Goal: Task Accomplishment & Management: Manage account settings

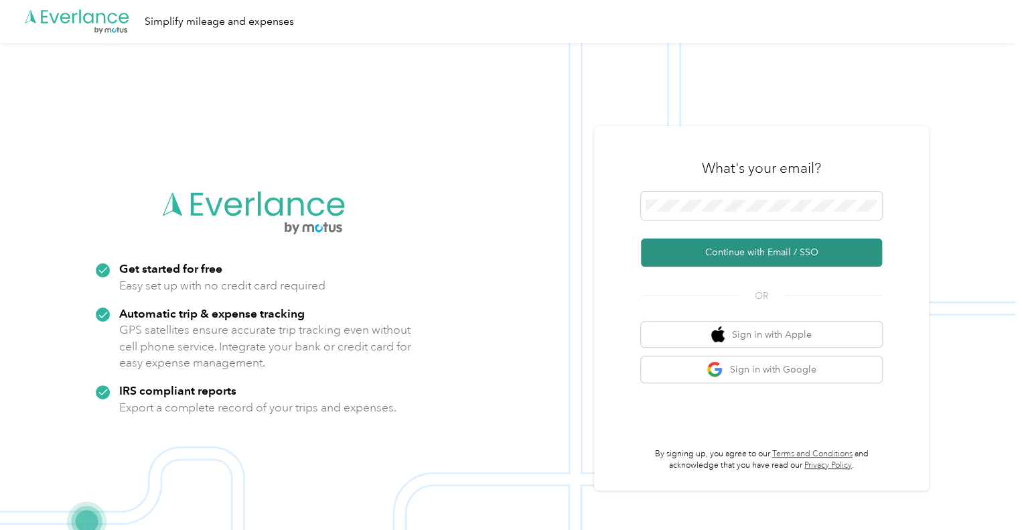
click at [667, 244] on button "Continue with Email / SSO" at bounding box center [761, 252] width 241 height 28
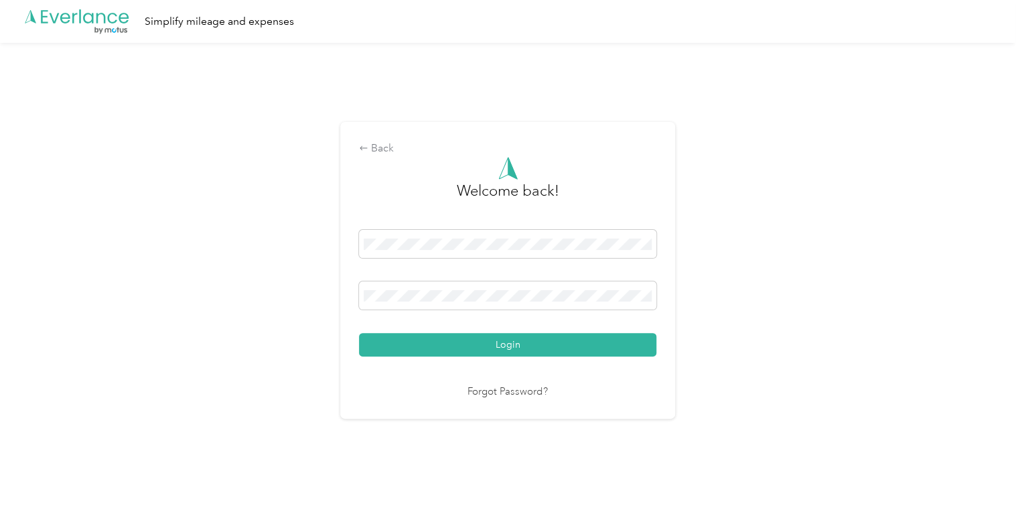
click at [538, 335] on button "Login" at bounding box center [507, 344] width 297 height 23
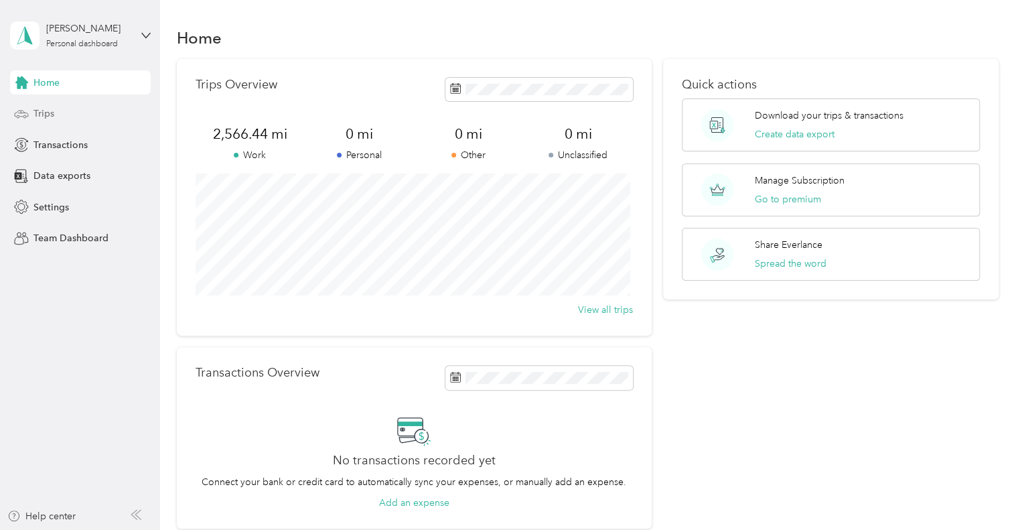
click at [38, 112] on span "Trips" at bounding box center [43, 113] width 21 height 14
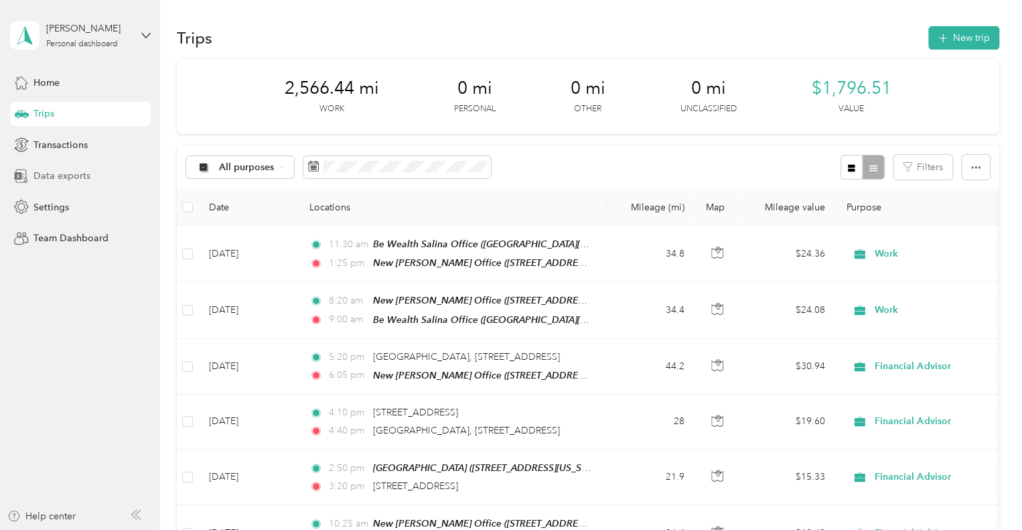
click at [57, 182] on span "Data exports" at bounding box center [61, 176] width 57 height 14
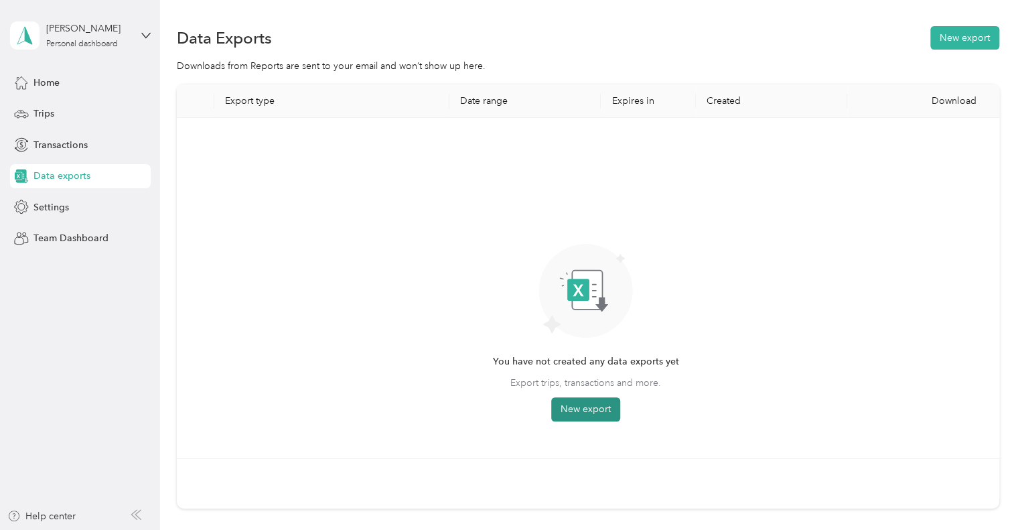
click at [581, 401] on button "New export" at bounding box center [585, 409] width 69 height 24
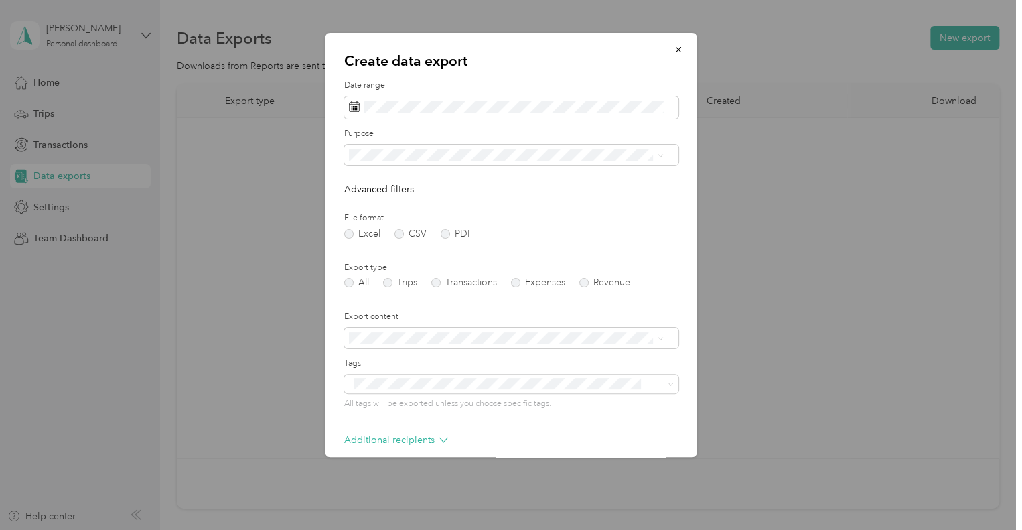
click at [601, 76] on div "Create data export Date range Purpose Advanced filters File format Excel CSV PD…" at bounding box center [511, 245] width 372 height 424
click at [388, 281] on label "Trips" at bounding box center [400, 282] width 34 height 9
click at [536, 228] on div "File format Excel CSV PDF" at bounding box center [511, 225] width 334 height 26
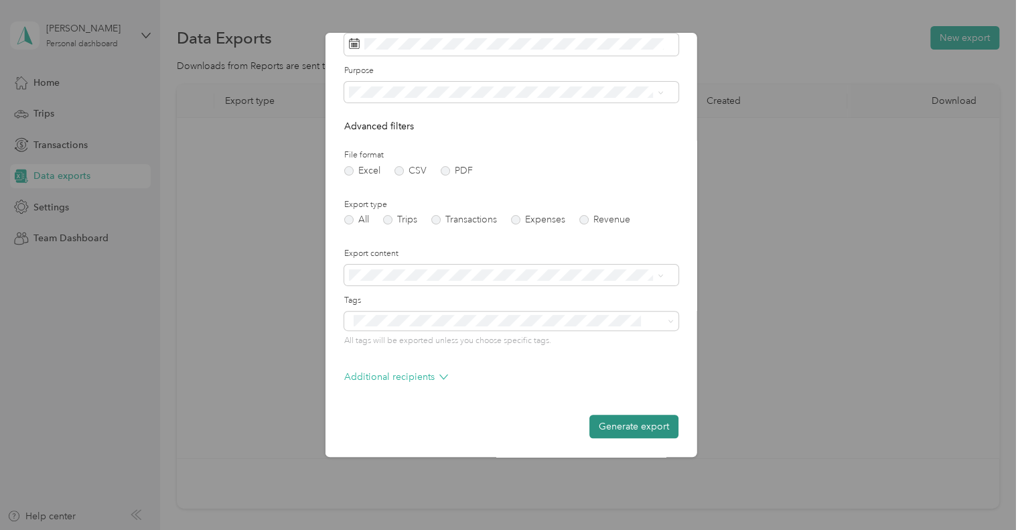
click at [609, 422] on button "Generate export" at bounding box center [633, 426] width 89 height 23
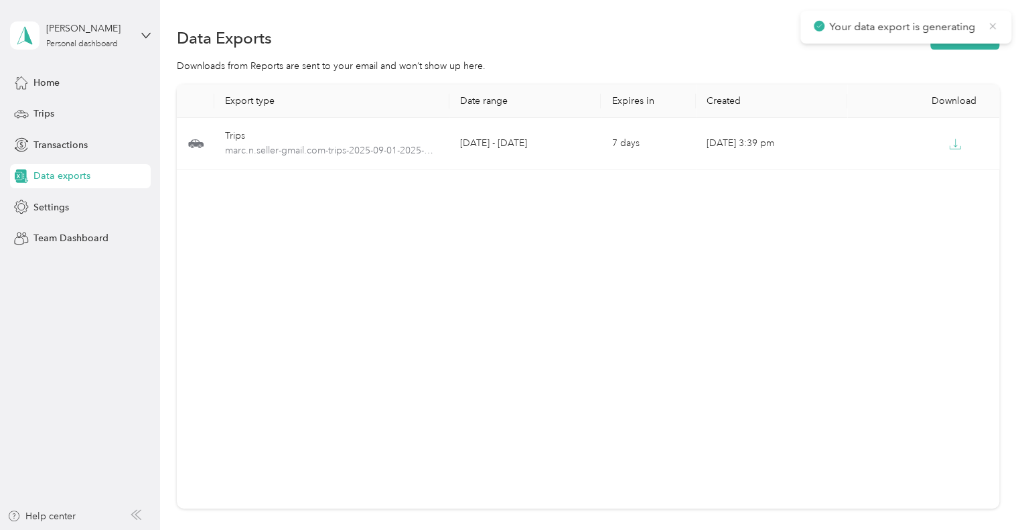
click at [991, 26] on icon at bounding box center [992, 26] width 6 height 6
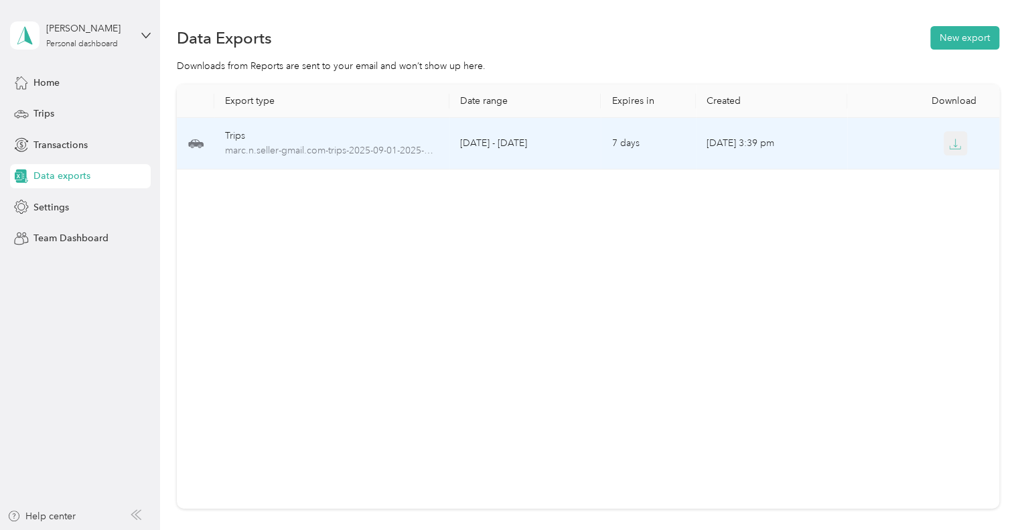
click at [949, 138] on icon "button" at bounding box center [955, 144] width 12 height 12
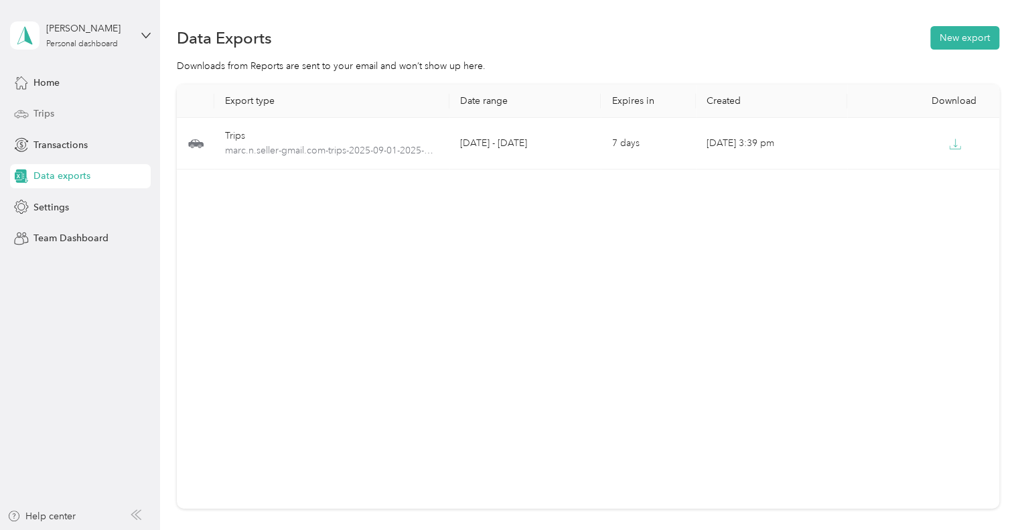
click at [41, 109] on span "Trips" at bounding box center [43, 113] width 21 height 14
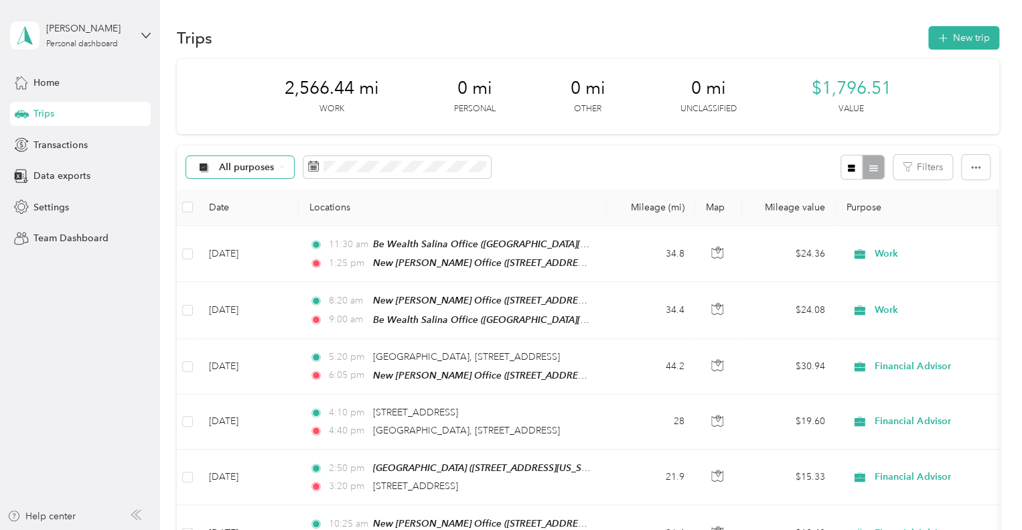
click at [234, 172] on span "All purposes" at bounding box center [247, 167] width 56 height 9
click at [226, 219] on span "Unclassified" at bounding box center [257, 215] width 76 height 14
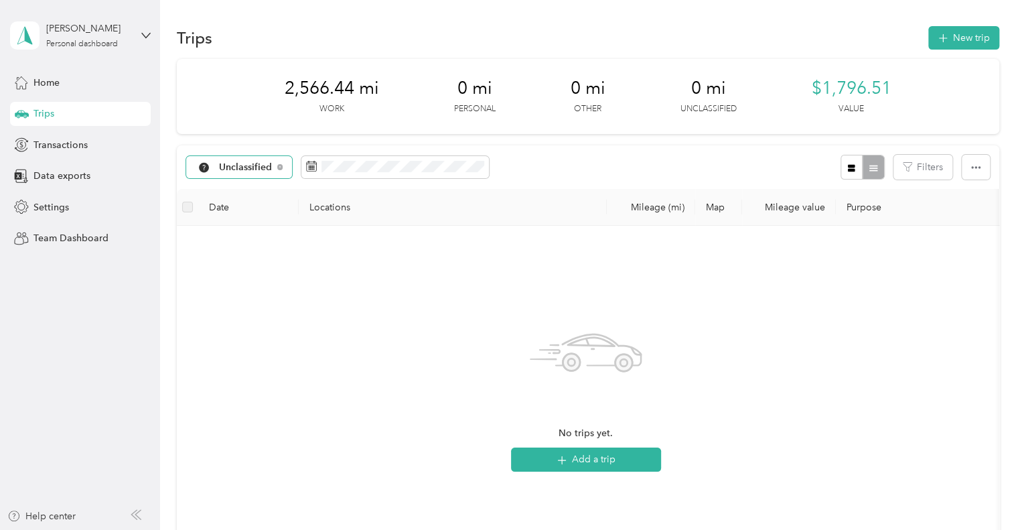
click at [238, 167] on span "Unclassified" at bounding box center [246, 167] width 54 height 9
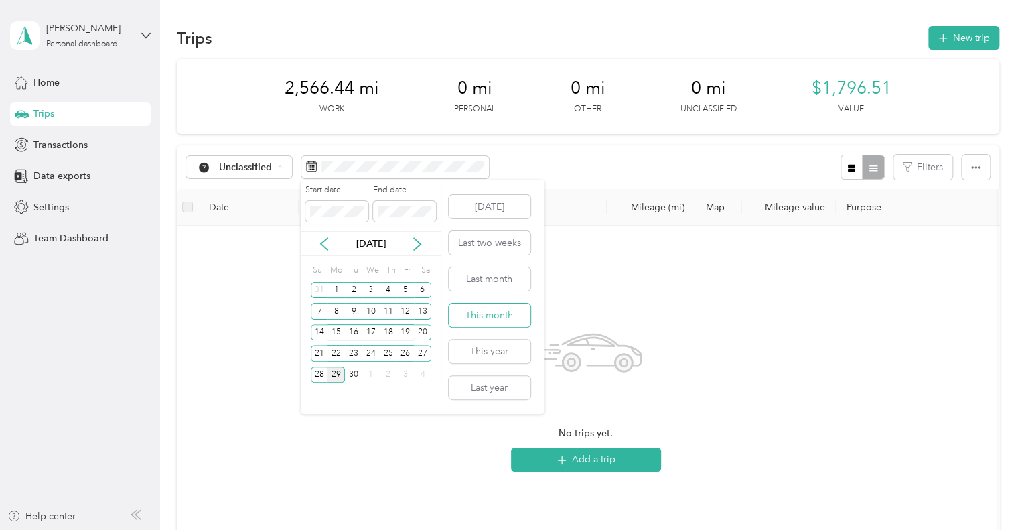
click at [498, 321] on button "This month" at bounding box center [490, 314] width 82 height 23
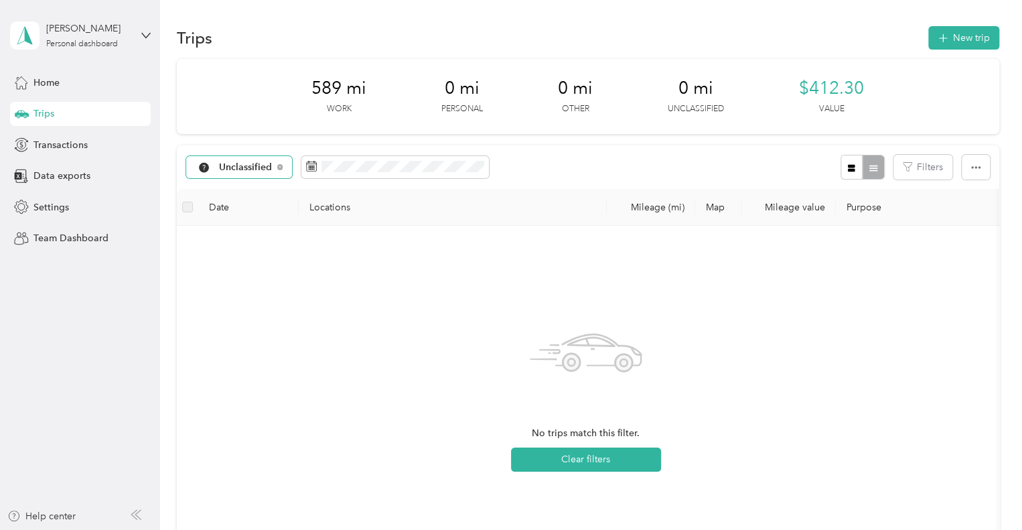
click at [250, 163] on span "Unclassified" at bounding box center [246, 167] width 54 height 9
click at [246, 198] on li "All purposes" at bounding box center [245, 190] width 119 height 23
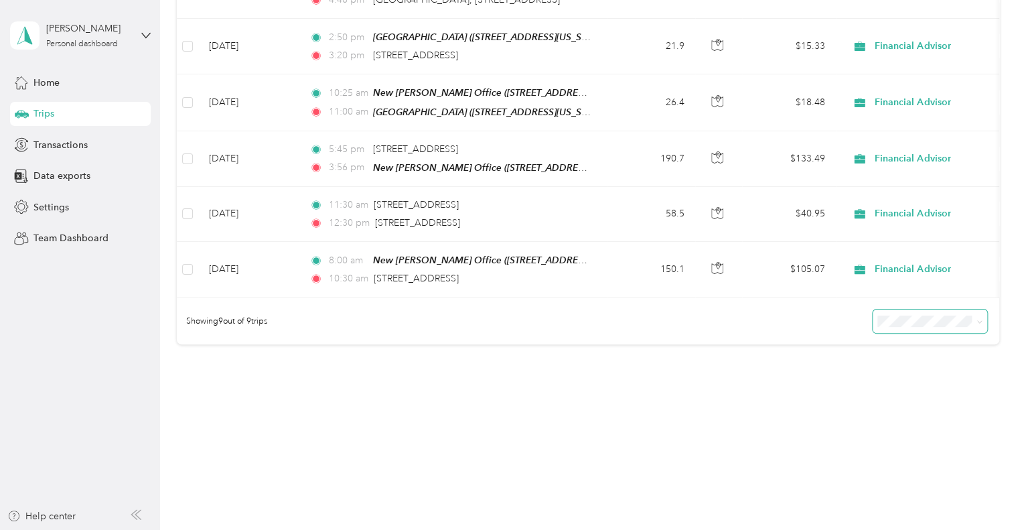
scroll to position [30, 0]
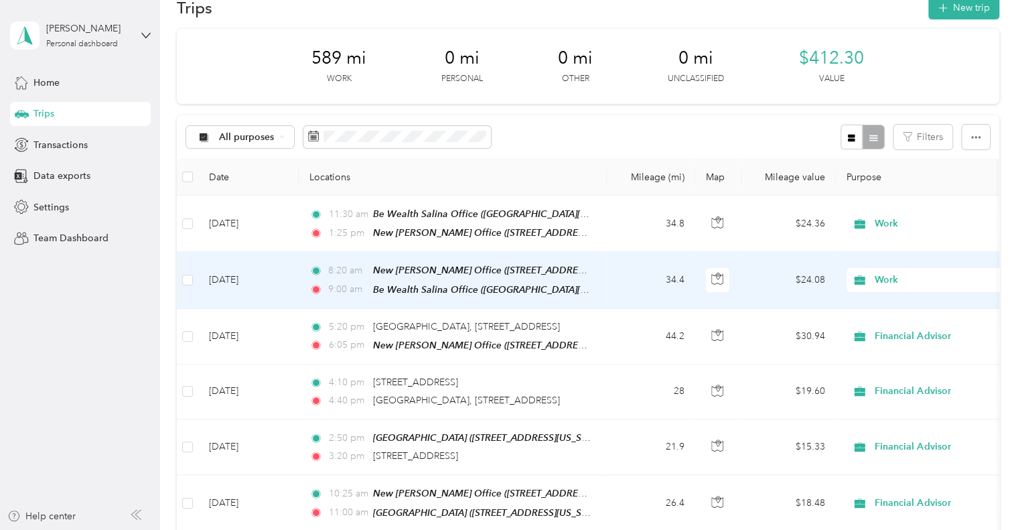
click at [893, 275] on span "Work" at bounding box center [936, 280] width 123 height 15
click at [916, 348] on span "Financial Advisor" at bounding box center [941, 349] width 124 height 14
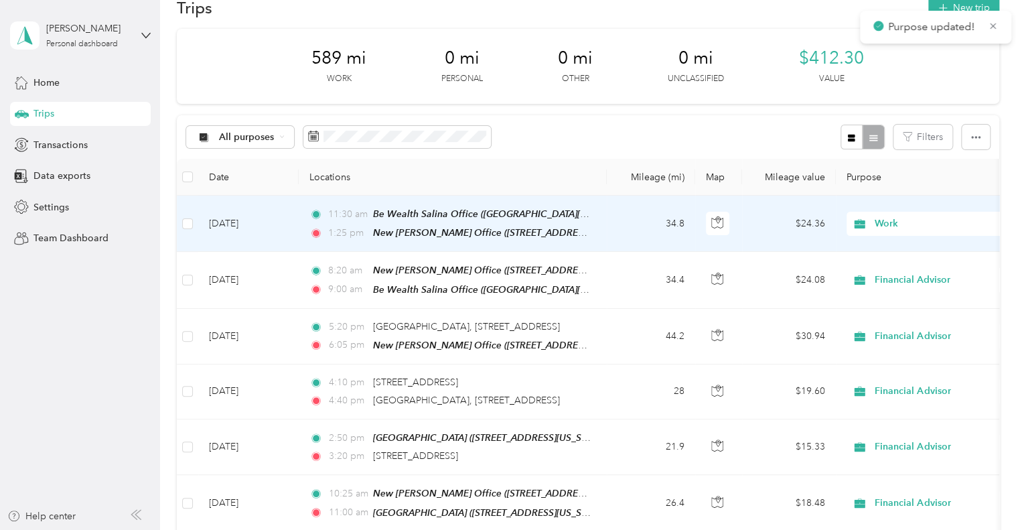
click at [899, 208] on td "Work" at bounding box center [930, 224] width 188 height 56
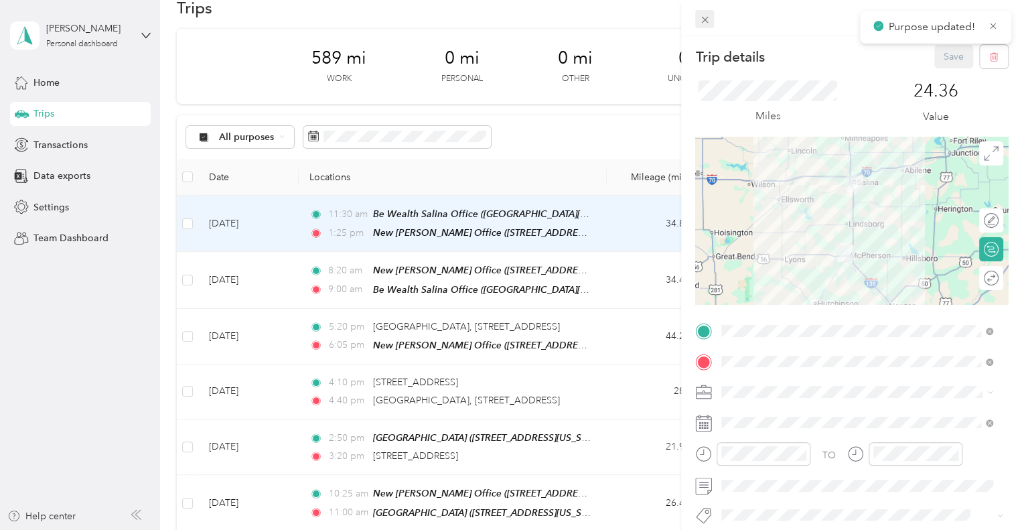
click at [702, 24] on icon at bounding box center [704, 19] width 11 height 11
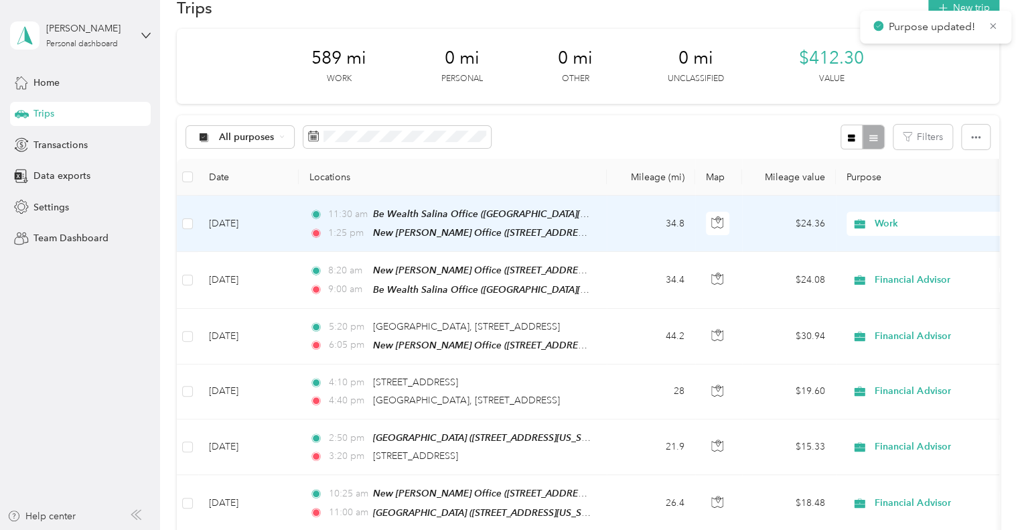
click at [891, 220] on span "Work" at bounding box center [936, 223] width 123 height 15
click at [901, 292] on span "Financial Advisor" at bounding box center [941, 294] width 124 height 14
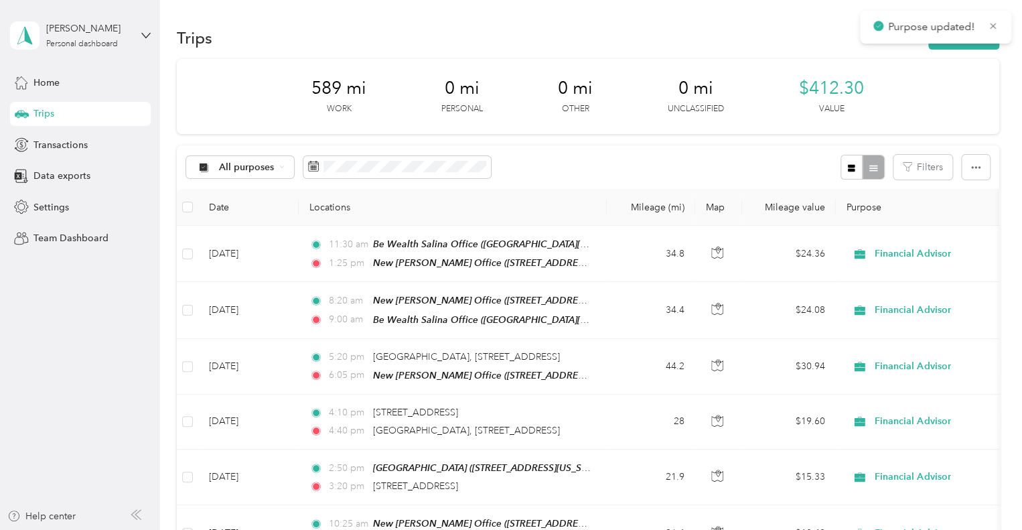
click at [991, 15] on div "Purpose updated!" at bounding box center [935, 27] width 151 height 33
click at [991, 23] on icon at bounding box center [993, 26] width 6 height 6
click at [820, 25] on div "Trips New trip" at bounding box center [588, 37] width 822 height 28
click at [54, 171] on span "Data exports" at bounding box center [61, 176] width 57 height 14
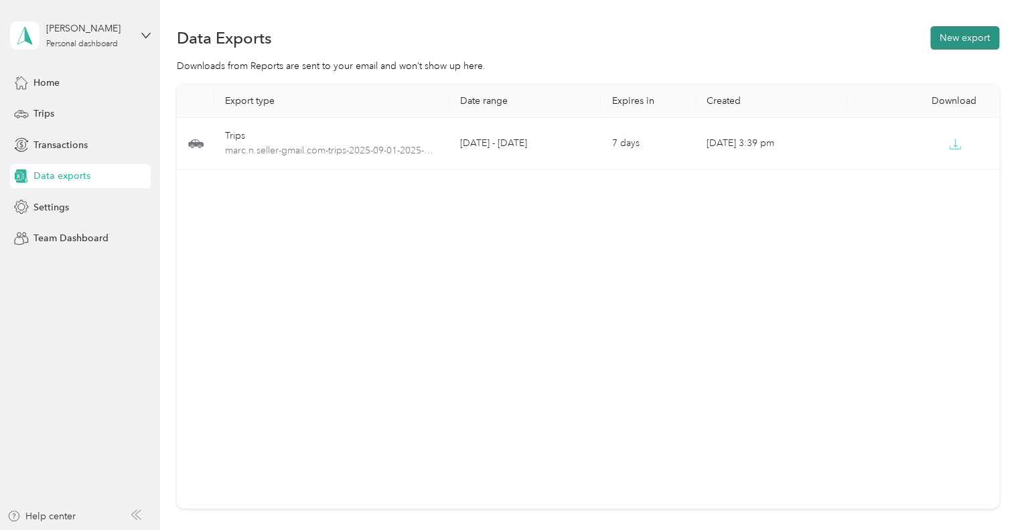
click at [960, 37] on button "New export" at bounding box center [964, 37] width 69 height 23
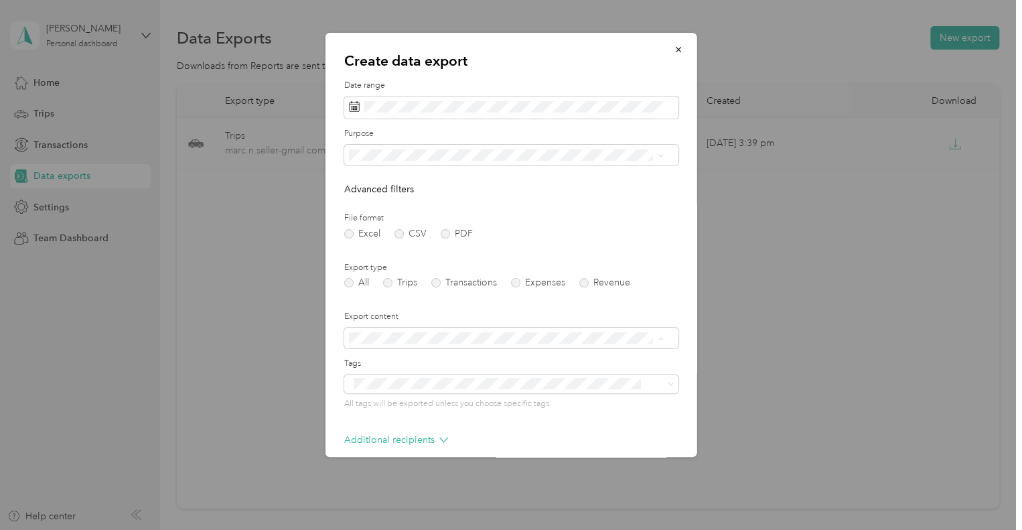
click at [518, 239] on form "Date range Purpose Advanced filters File format Excel CSV PDF Export type All T…" at bounding box center [511, 290] width 334 height 421
click at [382, 281] on div "All Trips Transactions Expenses Revenue" at bounding box center [511, 282] width 334 height 9
click at [384, 281] on label "Trips" at bounding box center [400, 282] width 34 height 9
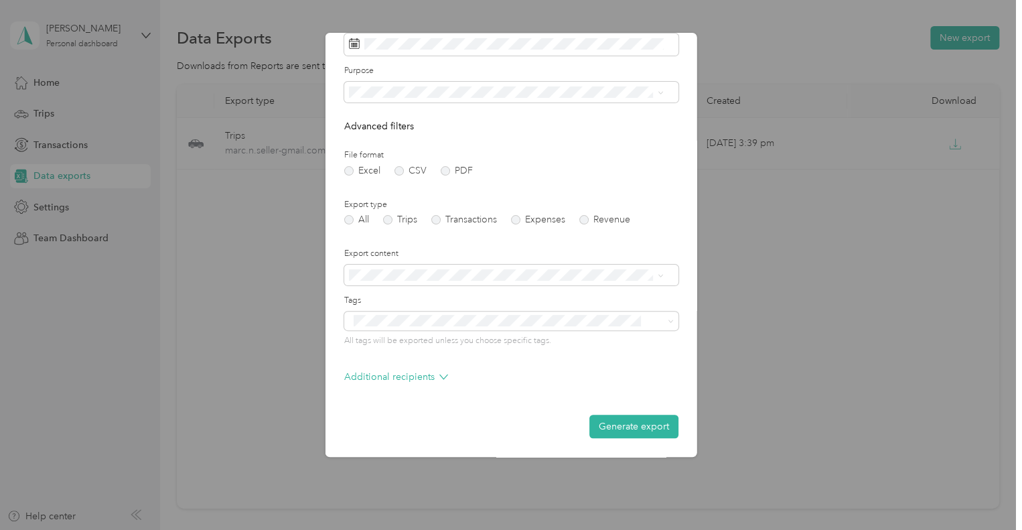
click at [606, 429] on button "Generate export" at bounding box center [633, 426] width 89 height 23
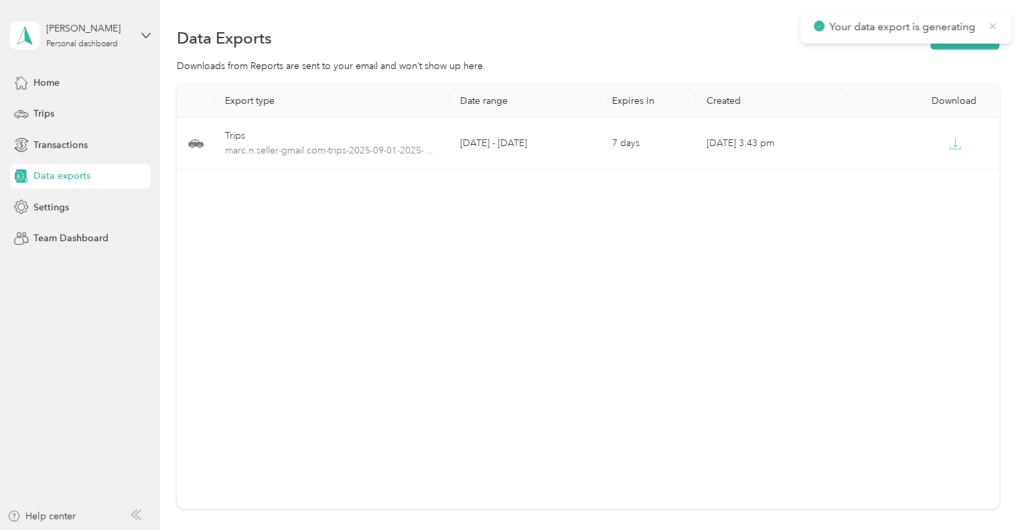
click at [988, 23] on icon at bounding box center [992, 26] width 11 height 12
click at [734, 254] on div "Export type Date range Expires in Created Download Trips marc.n.seller-gmail.co…" at bounding box center [588, 296] width 822 height 424
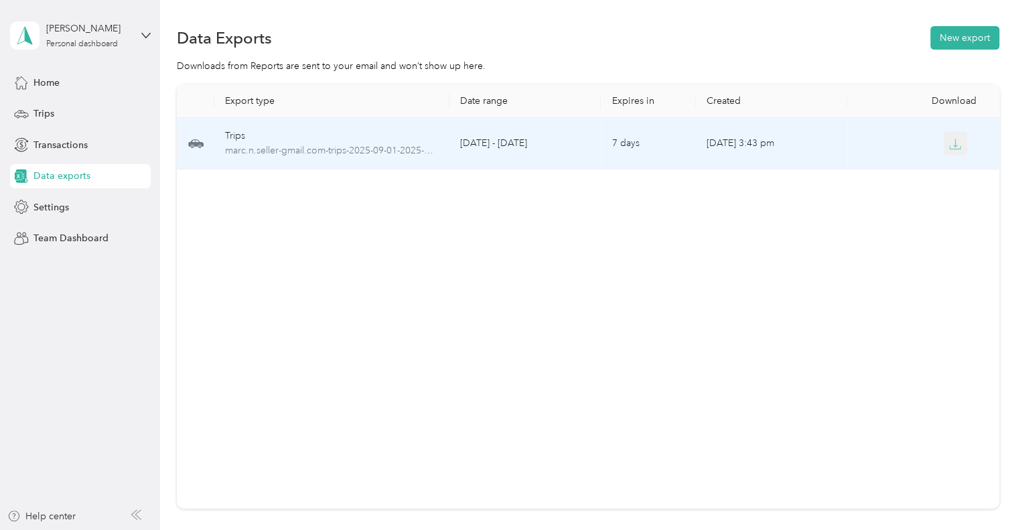
click at [953, 141] on icon "button" at bounding box center [955, 144] width 12 height 12
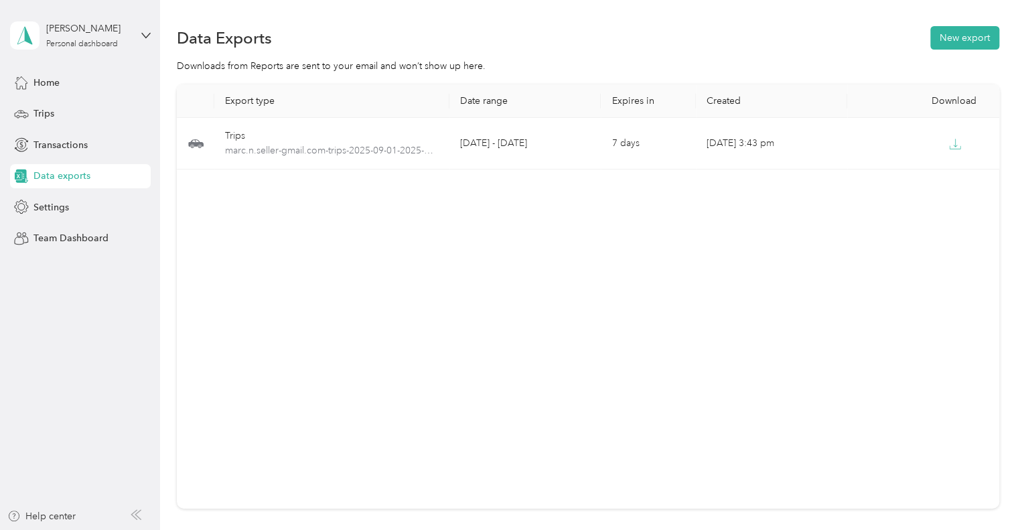
scroll to position [67, 0]
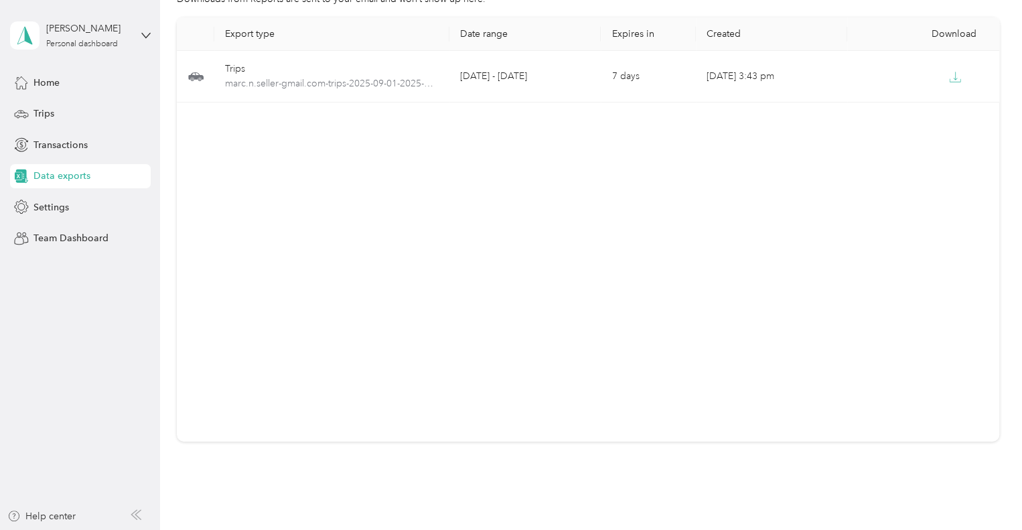
click at [860, 174] on div "Export type Date range Expires in Created Download Trips marc.n.seller-gmail.co…" at bounding box center [588, 229] width 822 height 424
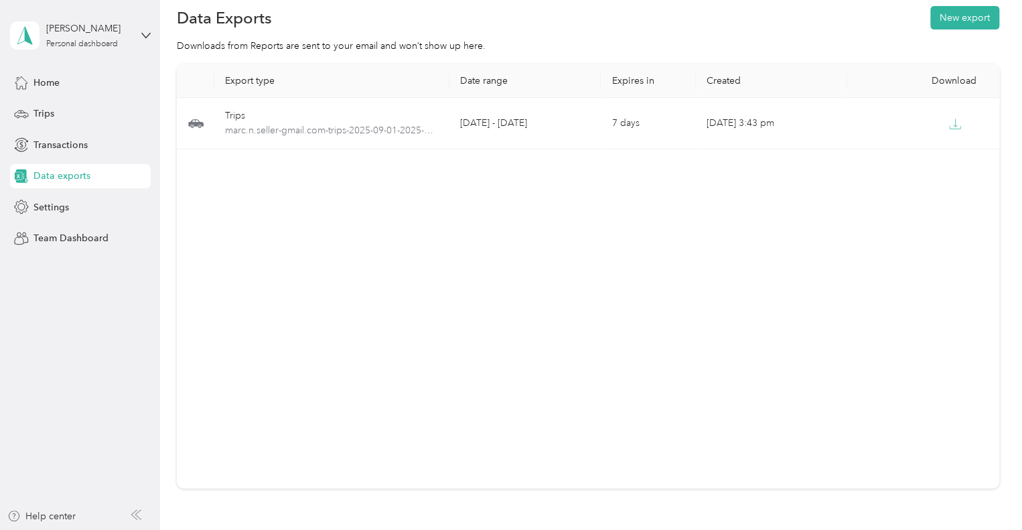
scroll to position [0, 0]
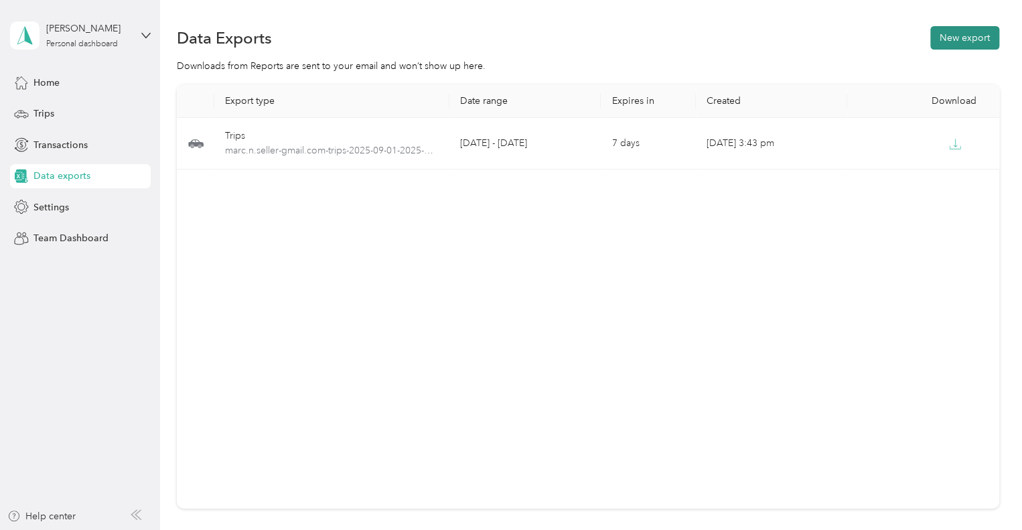
click at [963, 37] on button "New export" at bounding box center [964, 37] width 69 height 23
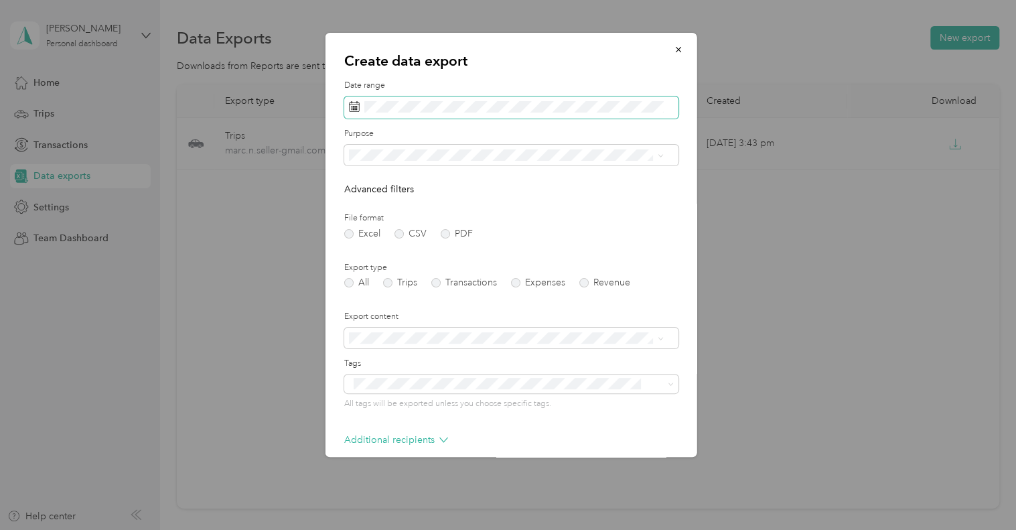
click at [510, 97] on span at bounding box center [511, 107] width 334 height 23
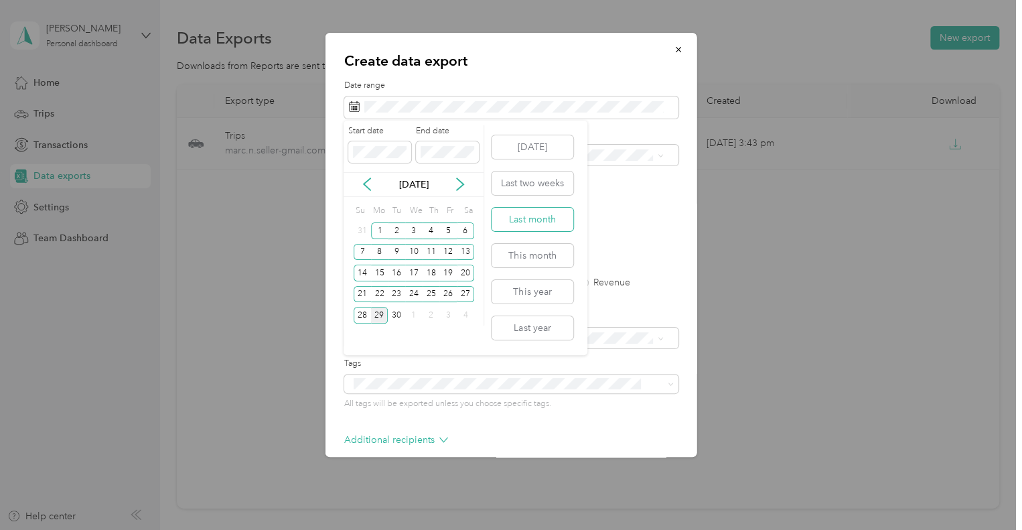
click at [550, 216] on button "Last month" at bounding box center [533, 219] width 82 height 23
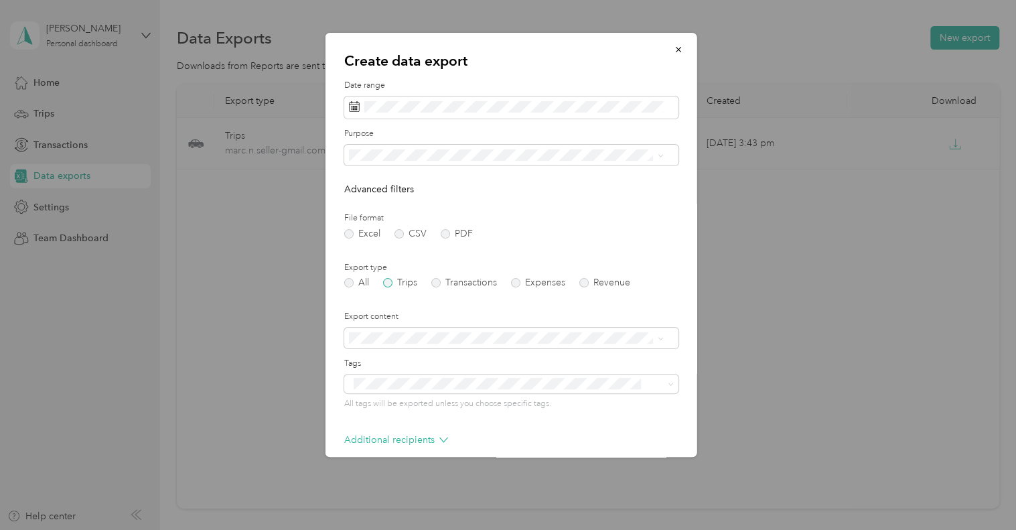
click at [388, 281] on label "Trips" at bounding box center [400, 282] width 34 height 9
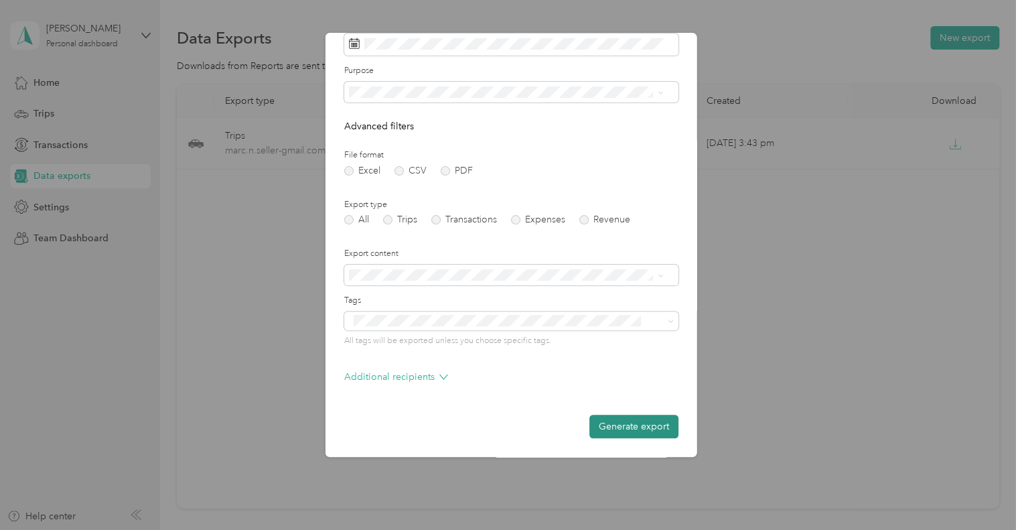
click at [635, 427] on button "Generate export" at bounding box center [633, 426] width 89 height 23
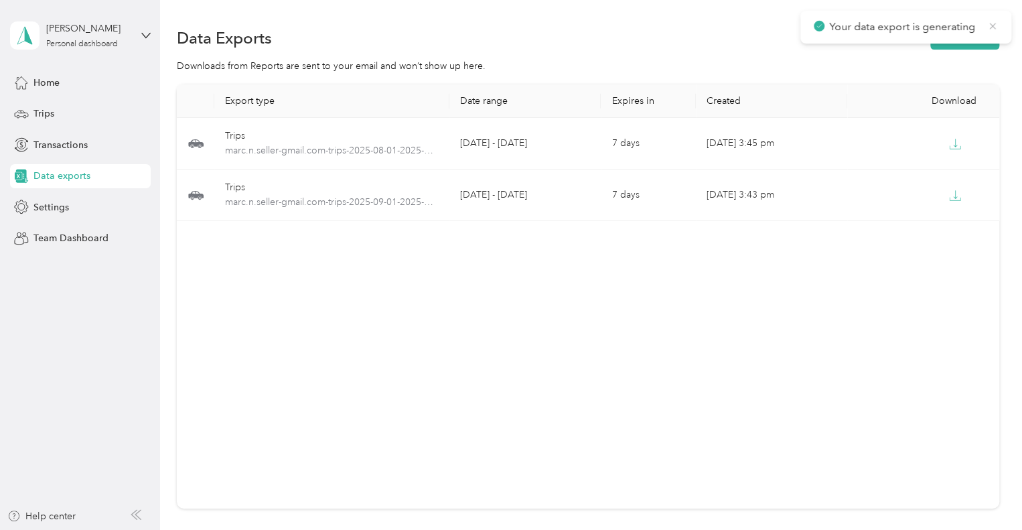
click at [994, 23] on icon at bounding box center [992, 26] width 6 height 6
click at [897, 372] on div "Export type Date range Expires in Created Download Trips marc.n.seller-gmail.co…" at bounding box center [588, 296] width 822 height 424
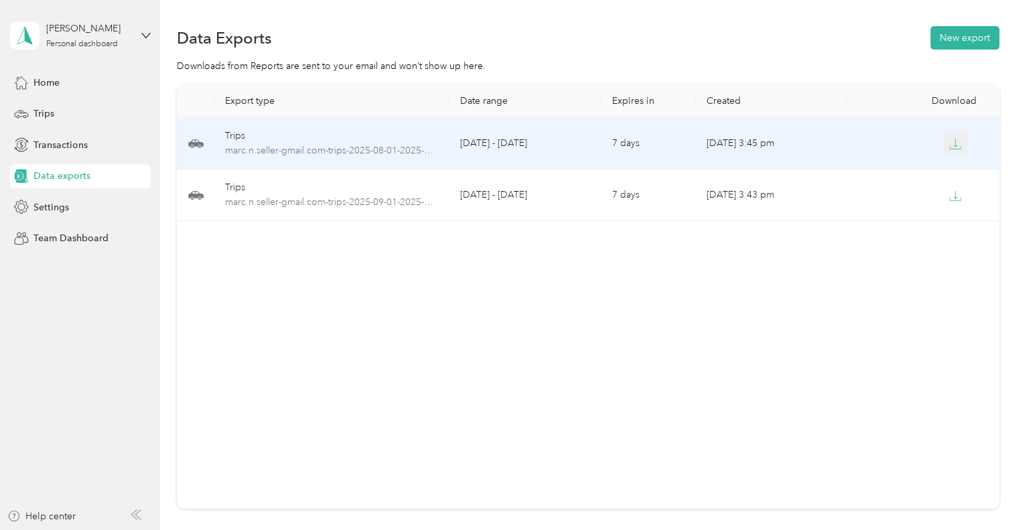
click at [952, 140] on icon "button" at bounding box center [955, 144] width 12 height 12
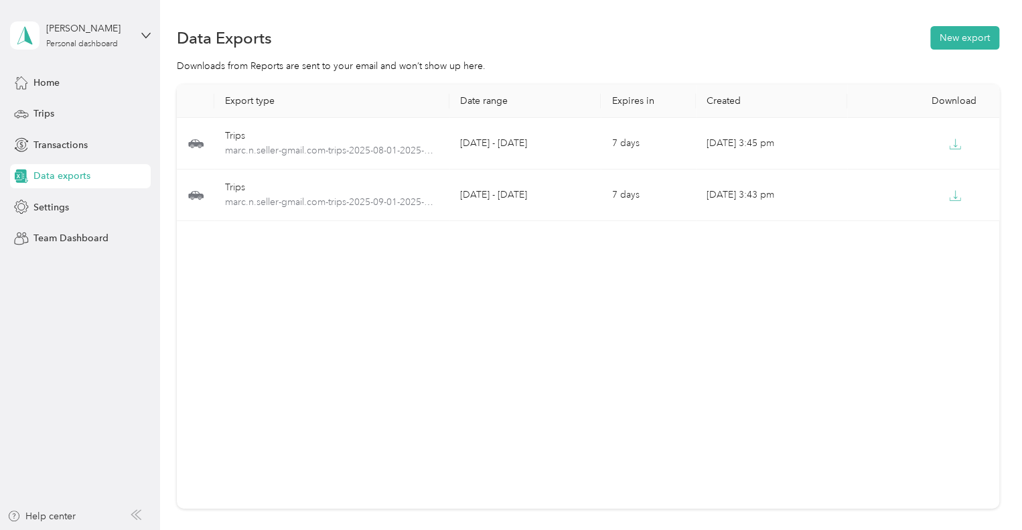
click at [856, 297] on div "Export type Date range Expires in Created Download Trips marc.n.seller-gmail.co…" at bounding box center [588, 296] width 822 height 424
click at [59, 103] on div "Trips" at bounding box center [80, 114] width 141 height 24
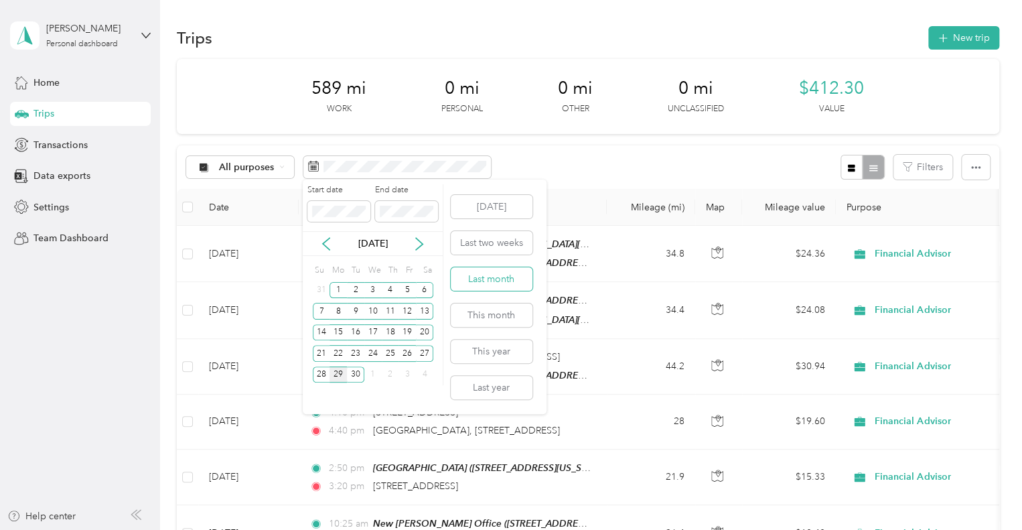
click at [505, 278] on button "Last month" at bounding box center [492, 278] width 82 height 23
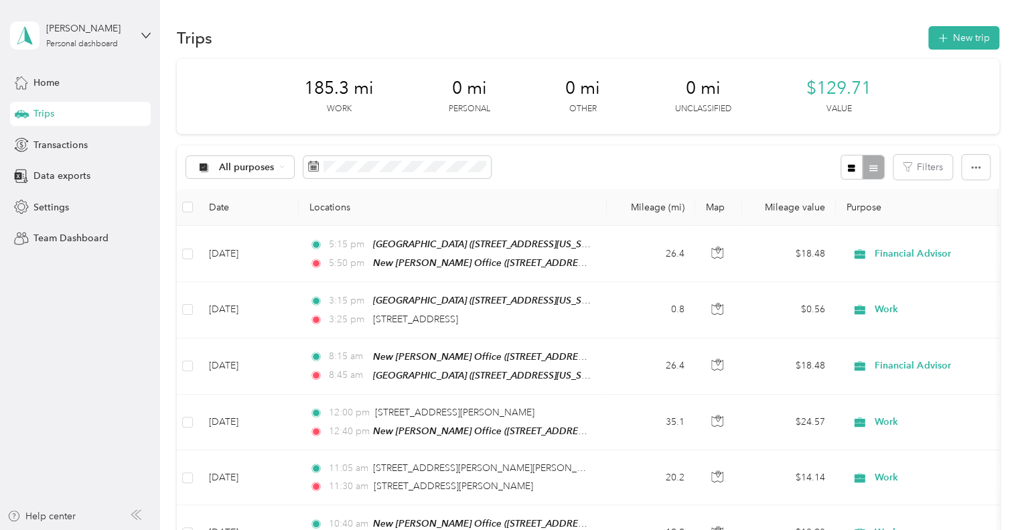
click at [874, 208] on th "Purpose" at bounding box center [930, 207] width 188 height 37
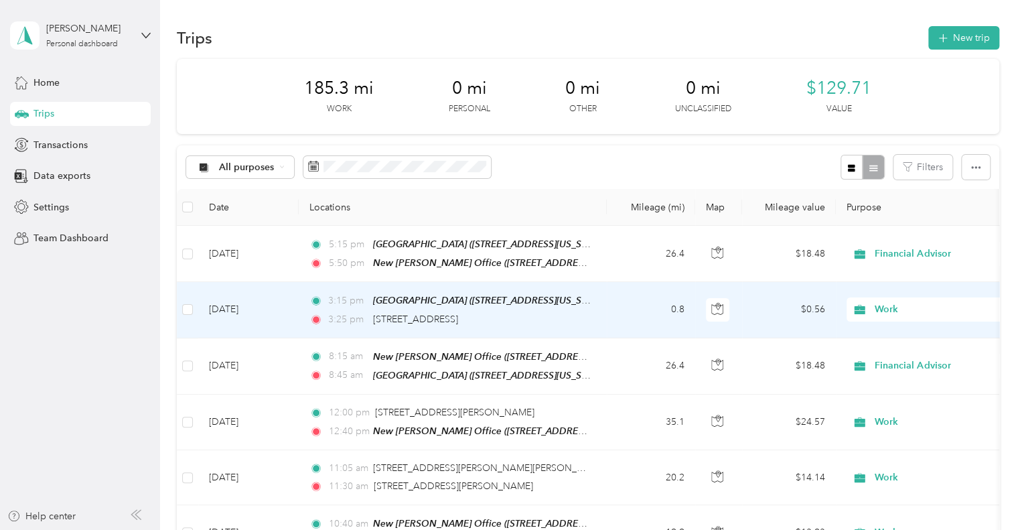
click at [893, 309] on span "Work" at bounding box center [936, 309] width 123 height 15
click at [899, 376] on span "Financial Advisor" at bounding box center [941, 379] width 124 height 14
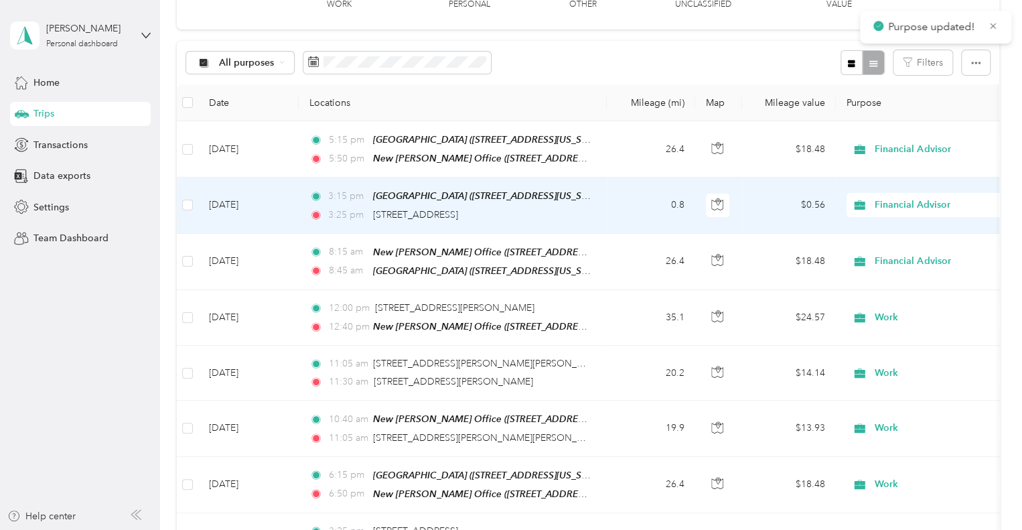
scroll to position [134, 0]
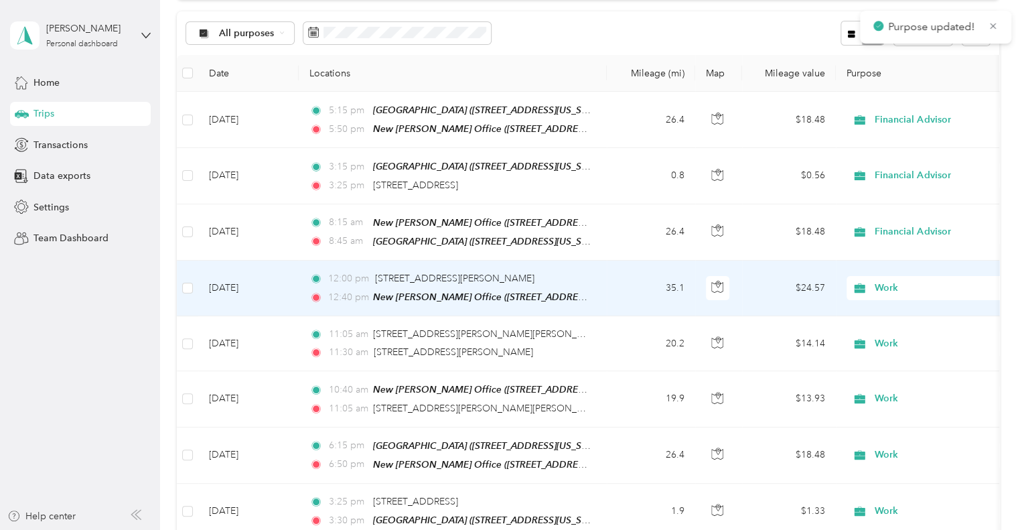
click at [892, 281] on span "Work" at bounding box center [936, 288] width 123 height 15
click at [903, 355] on span "Financial Advisor" at bounding box center [941, 355] width 124 height 14
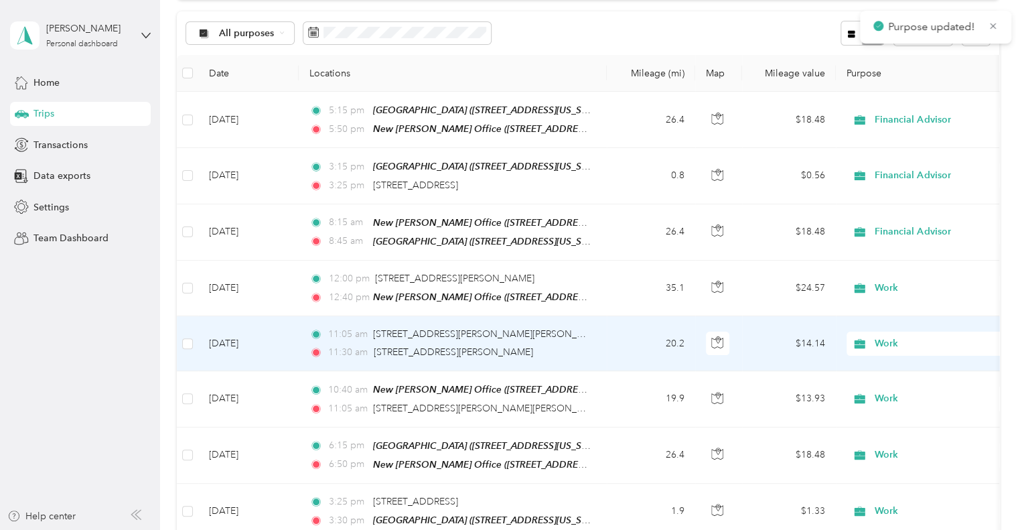
click at [904, 336] on span "Work" at bounding box center [936, 343] width 123 height 15
click at [916, 189] on span "Financial Advisor" at bounding box center [941, 196] width 124 height 14
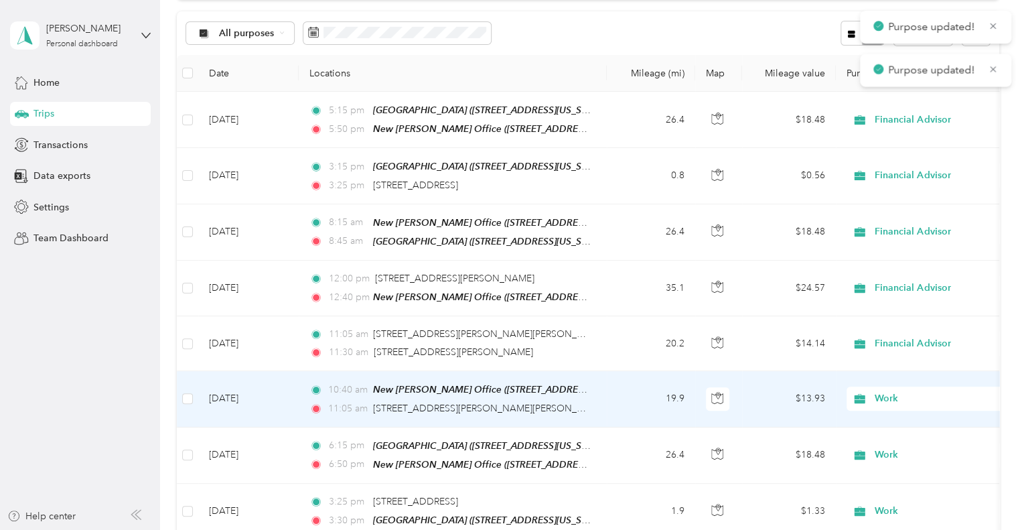
click at [901, 392] on span "Work" at bounding box center [936, 398] width 123 height 15
click at [926, 241] on li "Financial Advisor" at bounding box center [930, 250] width 166 height 23
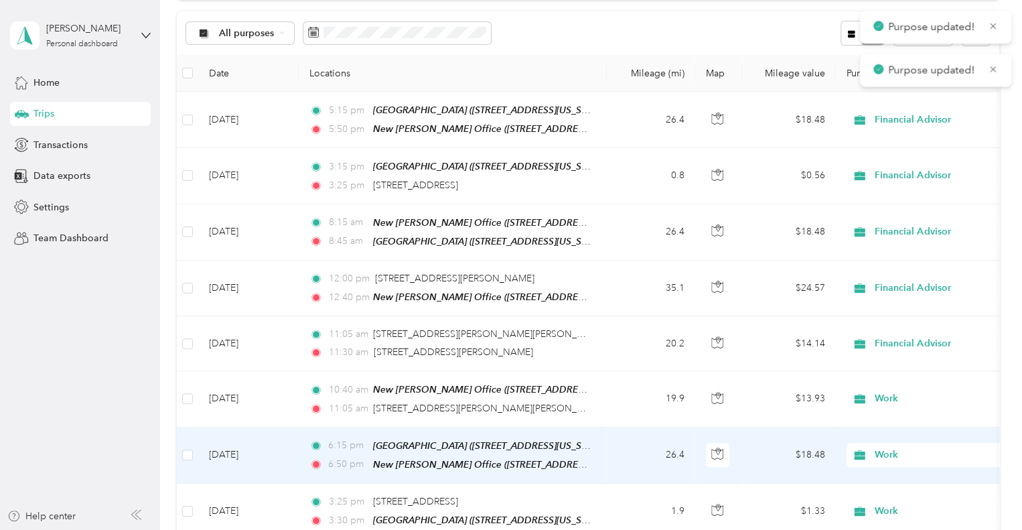
click at [904, 447] on span "Work" at bounding box center [936, 454] width 123 height 15
click at [916, 311] on li "Financial Advisor" at bounding box center [930, 305] width 166 height 23
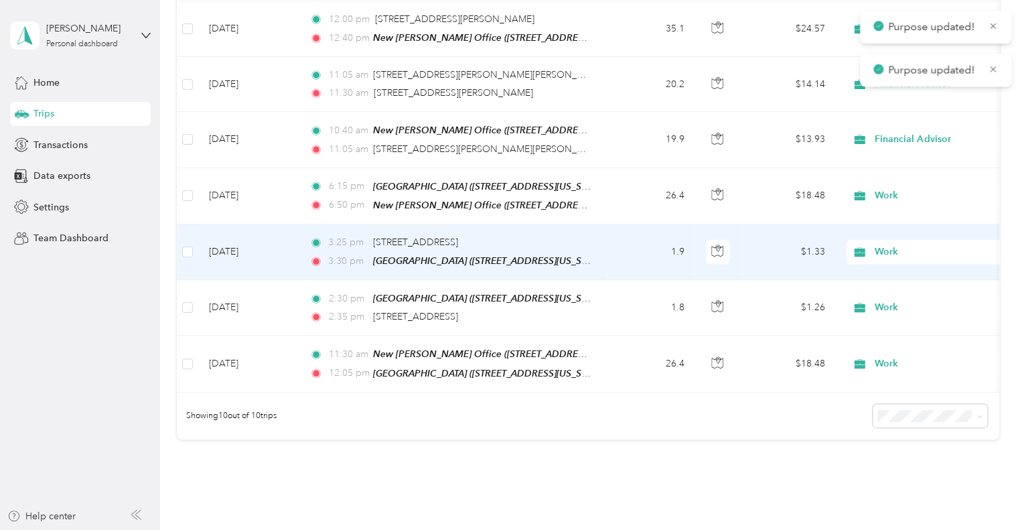
scroll to position [402, 0]
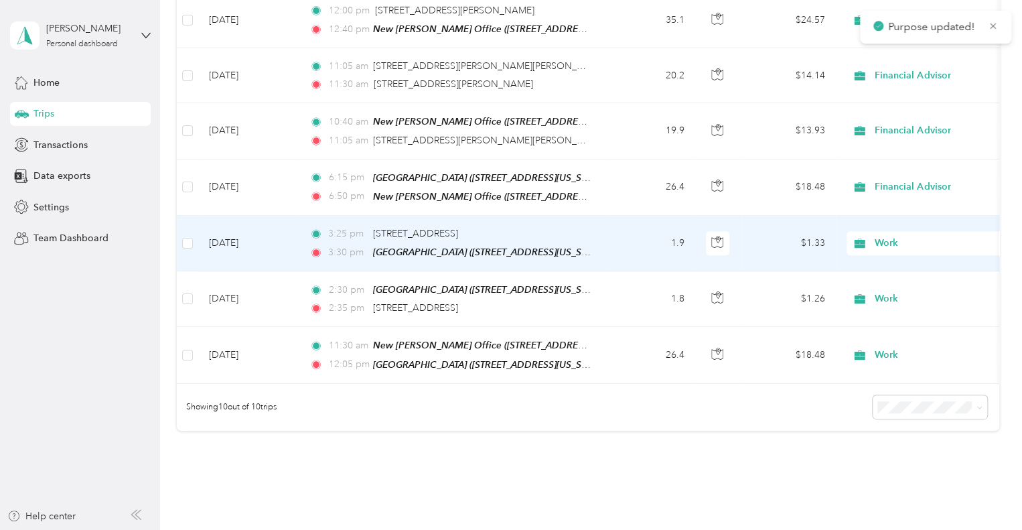
click at [895, 238] on span "Work" at bounding box center [936, 243] width 123 height 15
click at [906, 307] on span "Financial Advisor" at bounding box center [941, 307] width 124 height 14
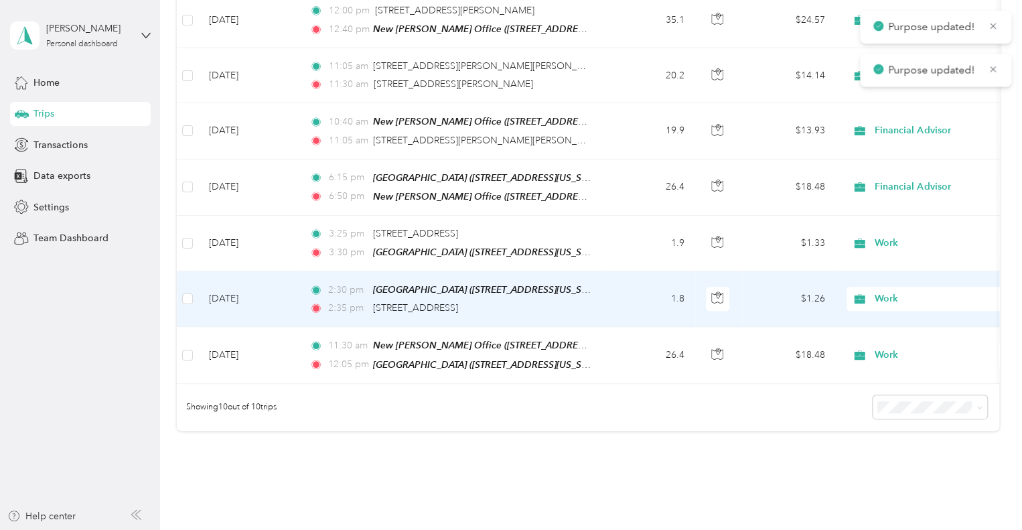
click at [906, 297] on span "Work" at bounding box center [936, 298] width 123 height 15
click at [915, 356] on span "Financial Advisor" at bounding box center [941, 362] width 124 height 14
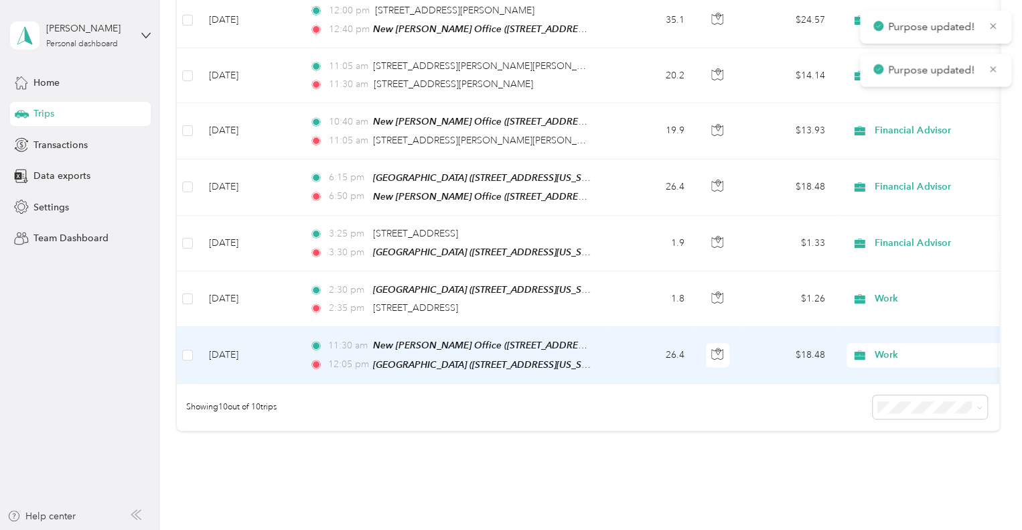
click at [913, 348] on span "Work" at bounding box center [936, 355] width 123 height 15
click at [911, 203] on span "Financial Advisor" at bounding box center [941, 203] width 124 height 14
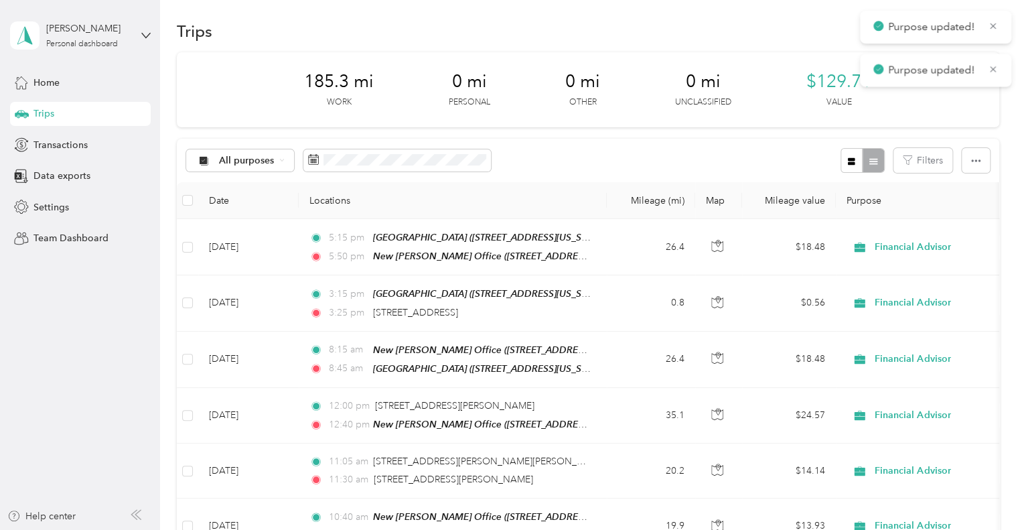
scroll to position [0, 0]
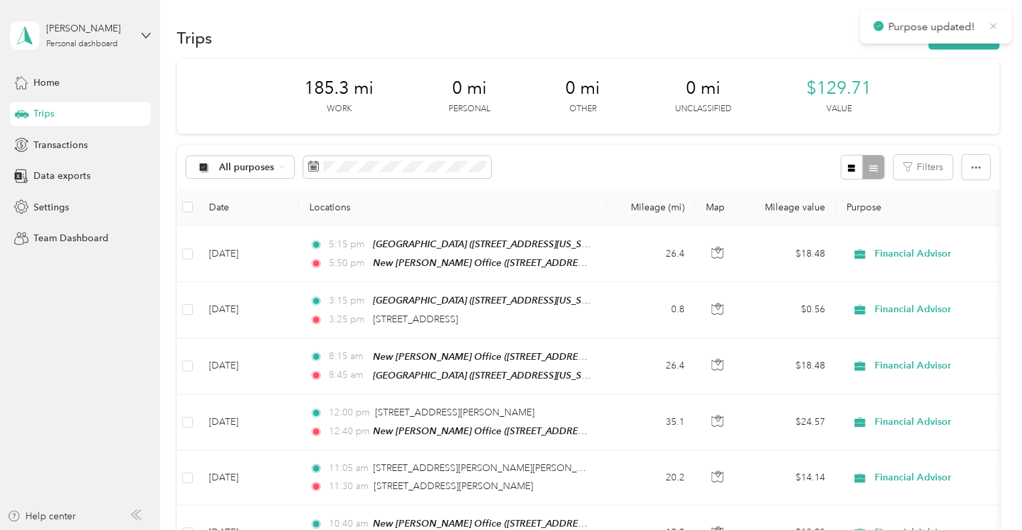
click at [989, 21] on icon at bounding box center [993, 26] width 10 height 12
click at [972, 171] on icon "button" at bounding box center [975, 167] width 9 height 9
click at [968, 218] on div "Export" at bounding box center [957, 216] width 37 height 14
click at [927, 108] on div "185.3 mi Work 0 mi Personal 0 mi Other 0 mi Unclassified $129.71 Value" at bounding box center [588, 96] width 822 height 75
click at [64, 174] on span "Data exports" at bounding box center [61, 176] width 57 height 14
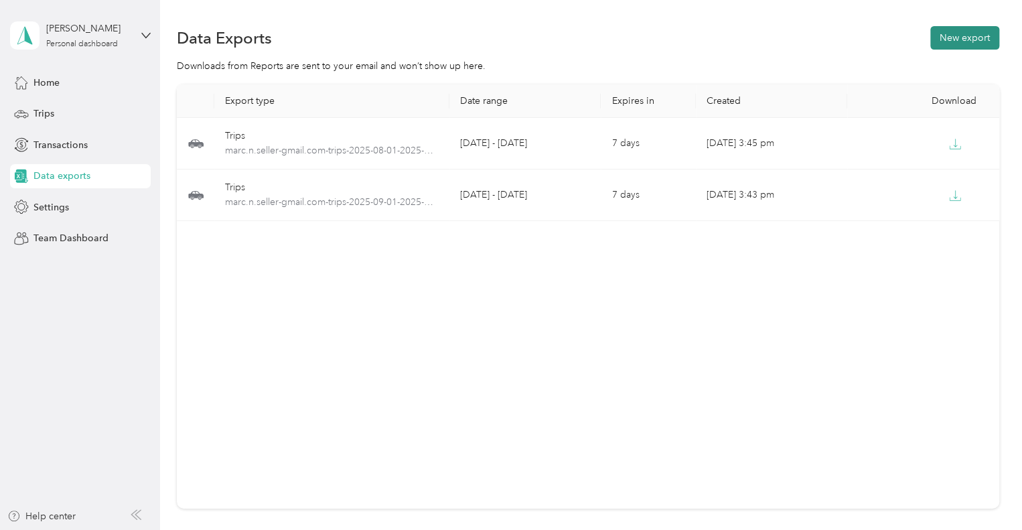
click at [978, 38] on button "New export" at bounding box center [964, 37] width 69 height 23
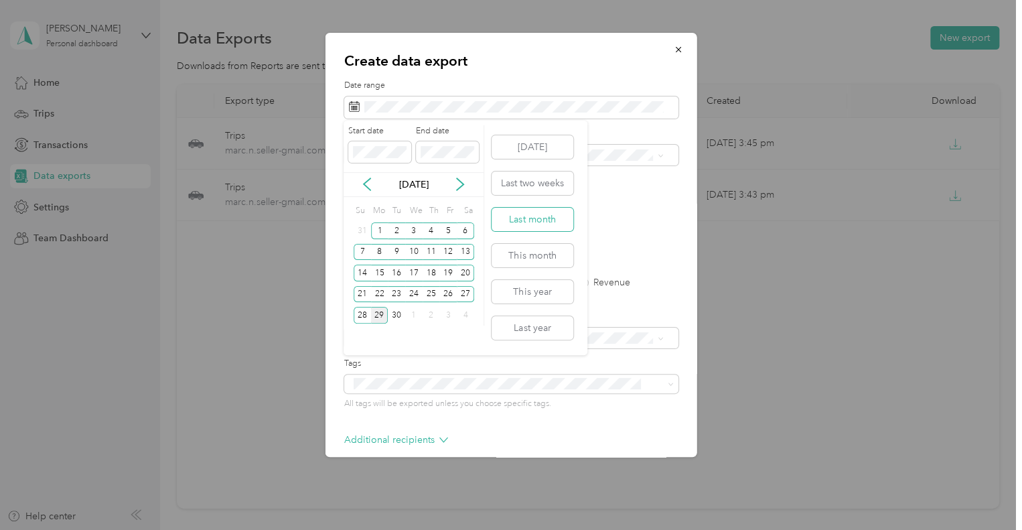
click at [536, 224] on button "Last month" at bounding box center [533, 219] width 82 height 23
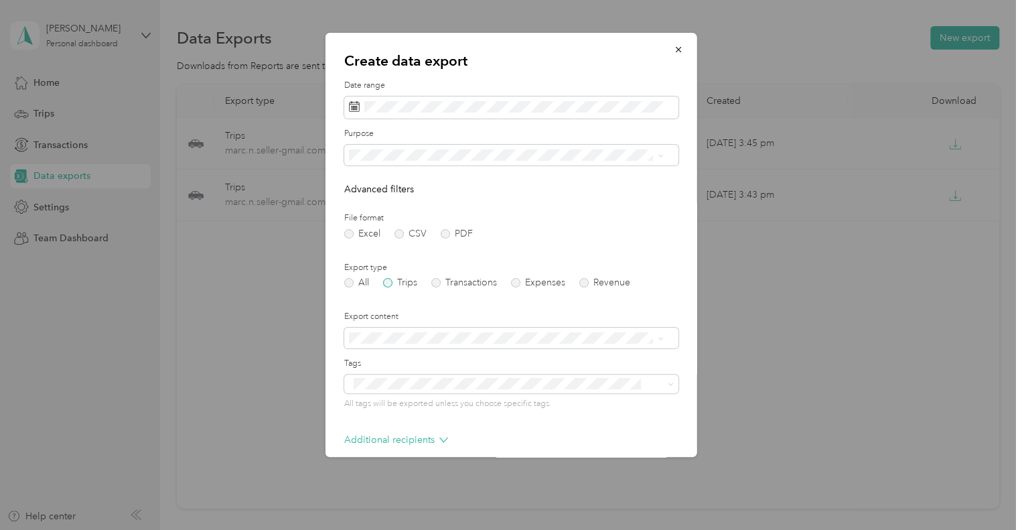
click at [388, 285] on label "Trips" at bounding box center [400, 282] width 34 height 9
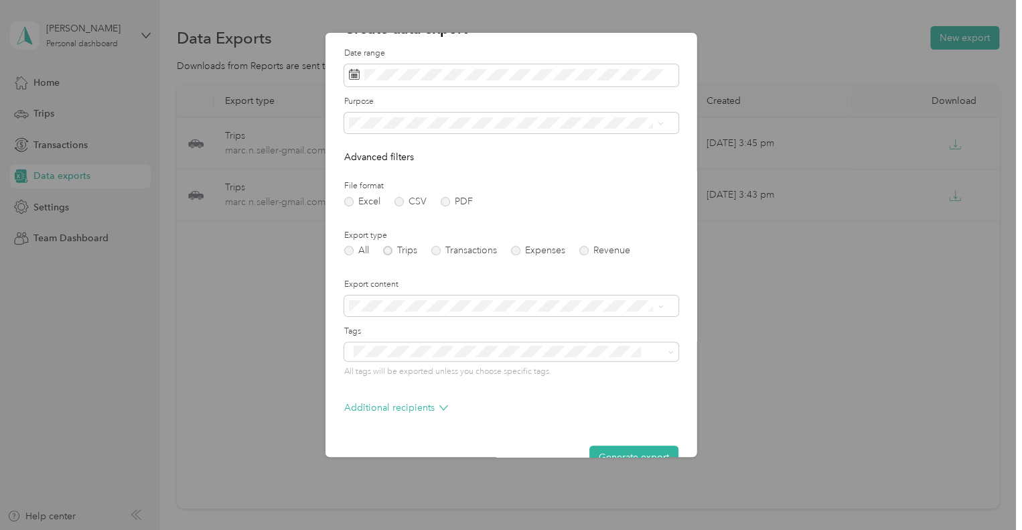
scroll to position [63, 0]
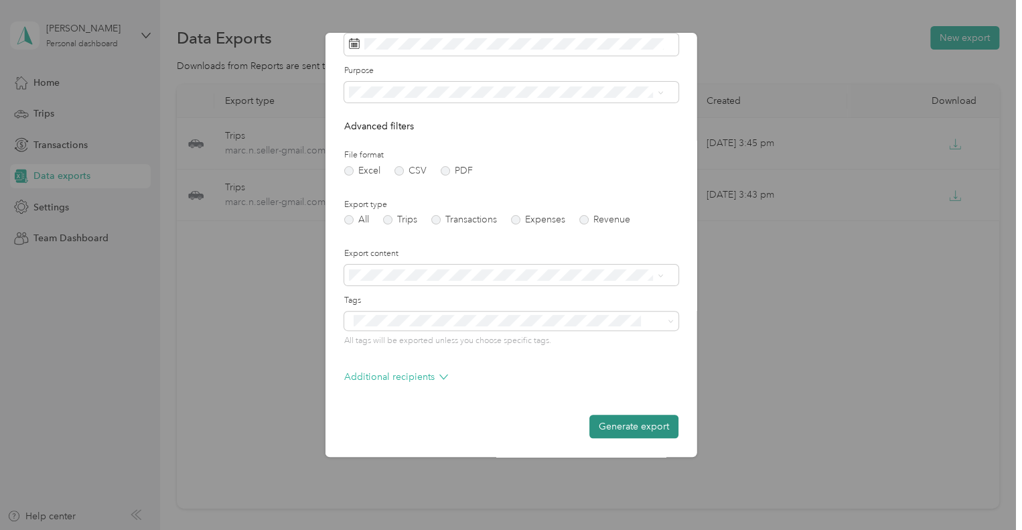
click at [636, 421] on button "Generate export" at bounding box center [633, 426] width 89 height 23
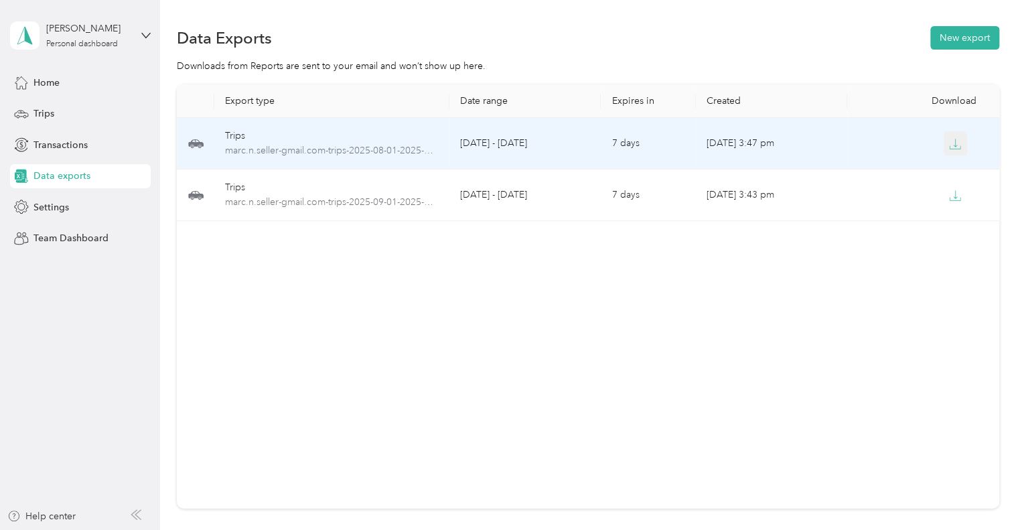
click at [953, 148] on icon "button" at bounding box center [955, 144] width 12 height 12
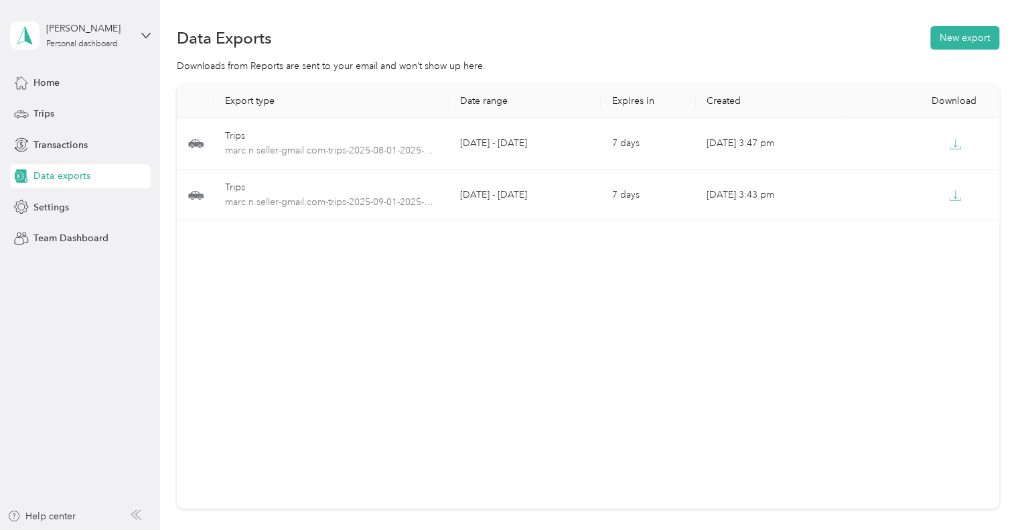
click at [890, 308] on div "Export type Date range Expires in Created Download Trips marc.n.seller-gmail.co…" at bounding box center [588, 296] width 822 height 424
